Goal: Check status: Check status

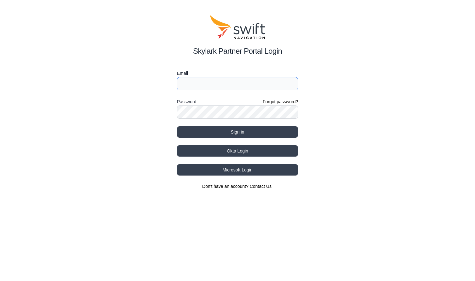
click at [203, 89] on input "Email" at bounding box center [237, 83] width 121 height 13
type input "[EMAIL_ADDRESS][DOMAIN_NAME]"
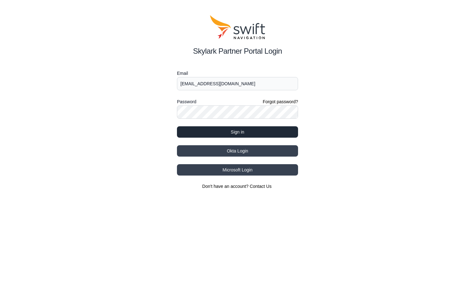
click at [221, 132] on button "Sign in" at bounding box center [237, 131] width 121 height 11
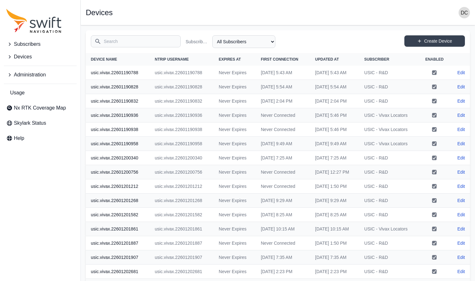
click at [122, 74] on th "usic.vivax.22601190788" at bounding box center [118, 73] width 64 height 14
copy th "22601190788"
click at [79, 68] on div "Subscribers Devices Administration Usage Nx RTK Coverage Map Skylark Status Help" at bounding box center [40, 140] width 80 height 281
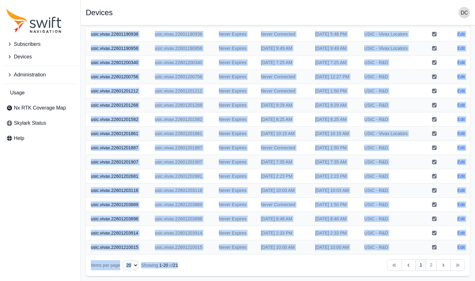
scroll to position [220, 0]
drag, startPoint x: 90, startPoint y: 71, endPoint x: 157, endPoint y: 255, distance: 196.3
click at [157, 255] on div "Search Subscriber Name All Subscribers USIC - R&D USIC - Vivax Locators Create …" at bounding box center [278, 105] width 384 height 340
copy div "usic.vivax.22601190788 usic.vivax.22601190788 Never Expires [DATE] 5:43 AM [DAT…"
